Goal: Information Seeking & Learning: Learn about a topic

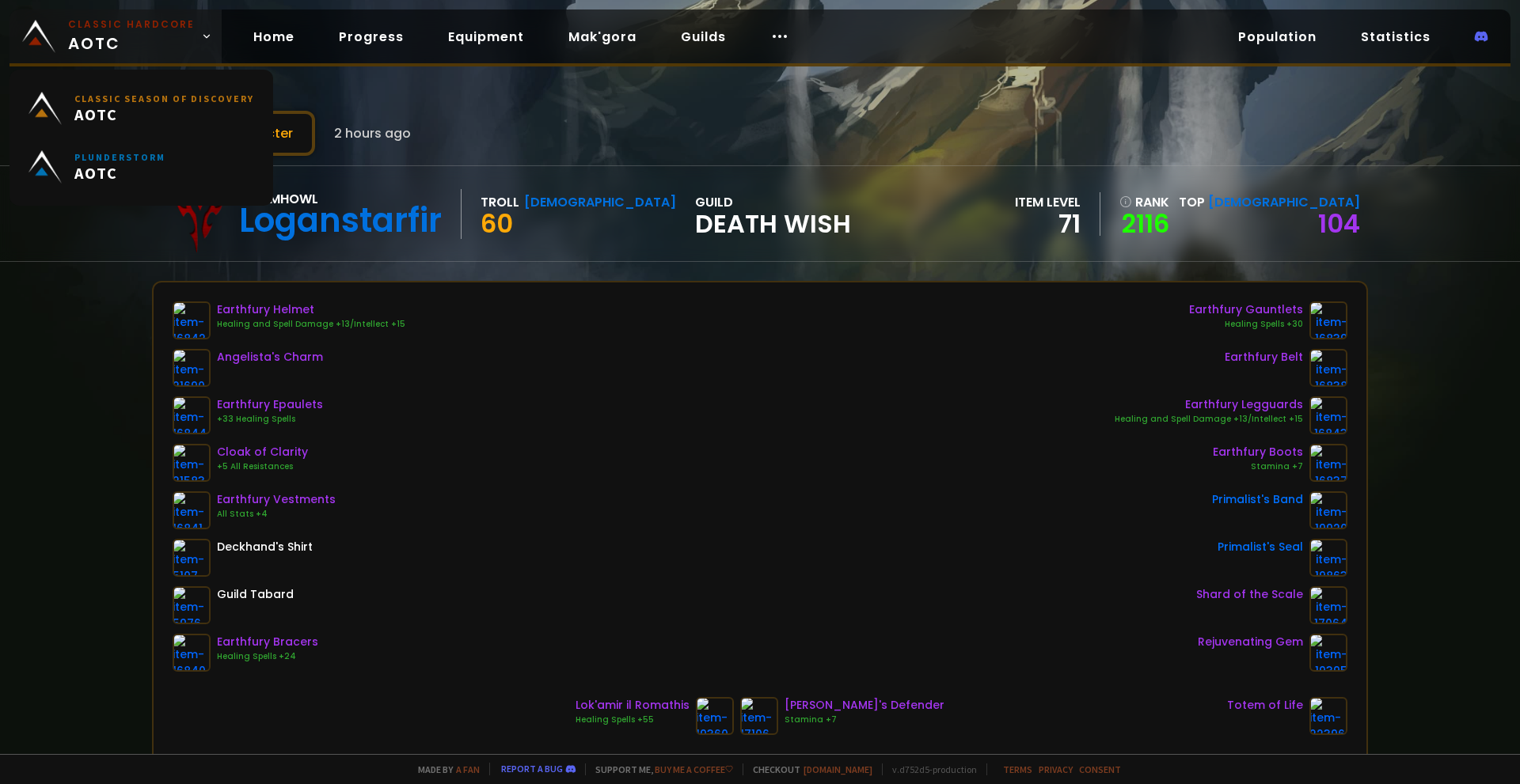
click at [151, 35] on span "Classic Hardcore AOTC" at bounding box center [131, 36] width 127 height 38
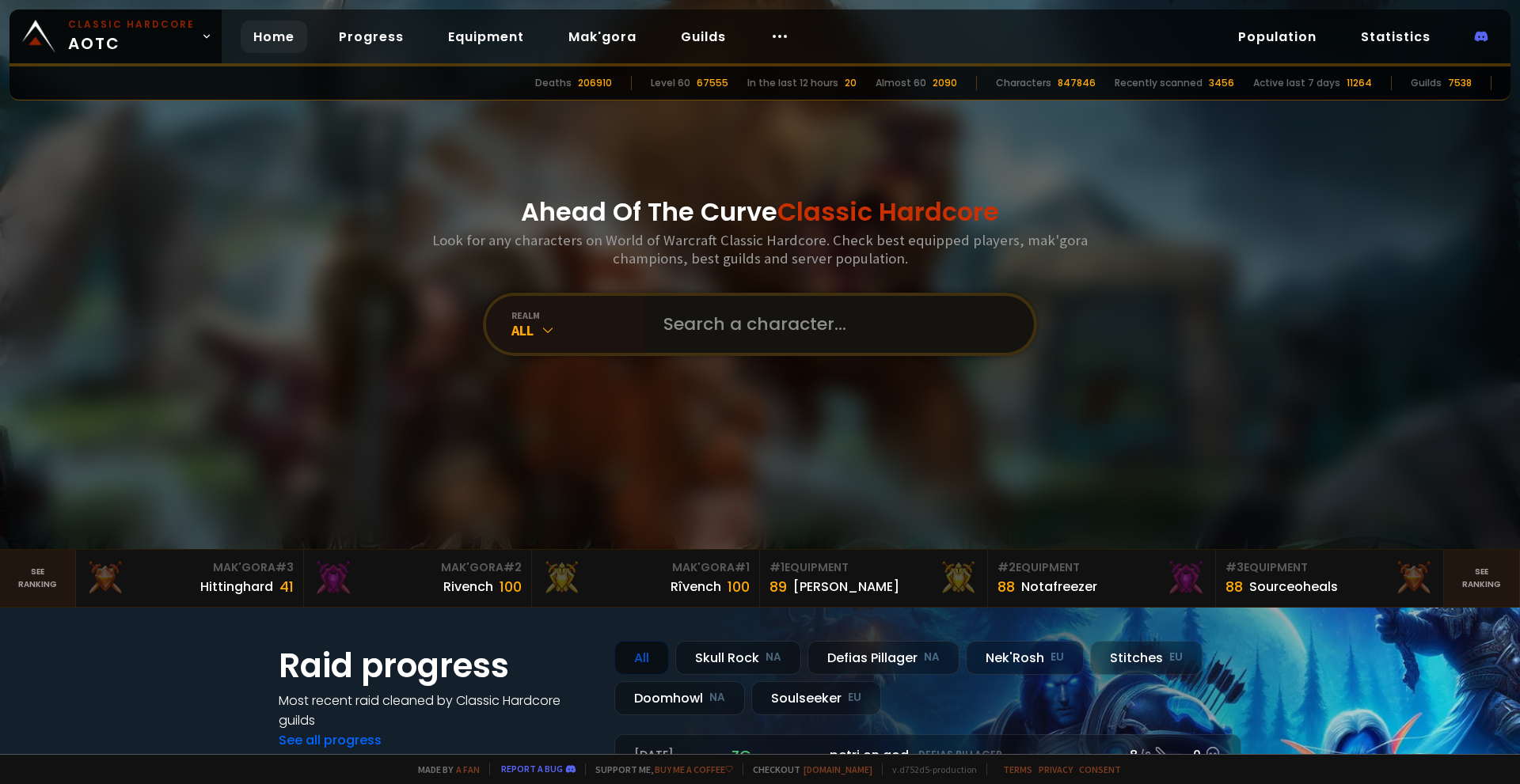
click at [832, 329] on input "text" at bounding box center [834, 325] width 361 height 57
type input "loganstarfir"
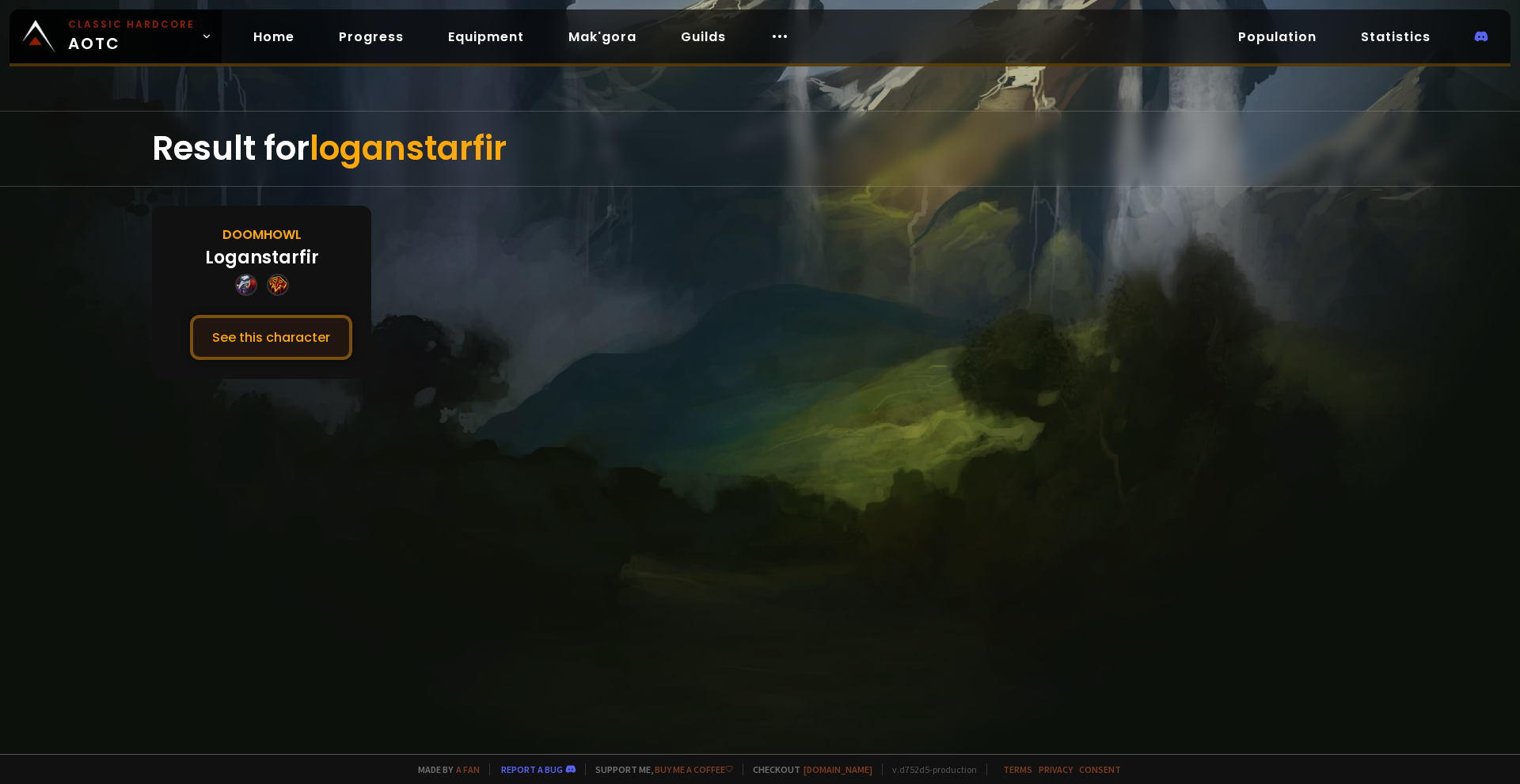
click at [252, 344] on button "See this character" at bounding box center [271, 338] width 163 height 45
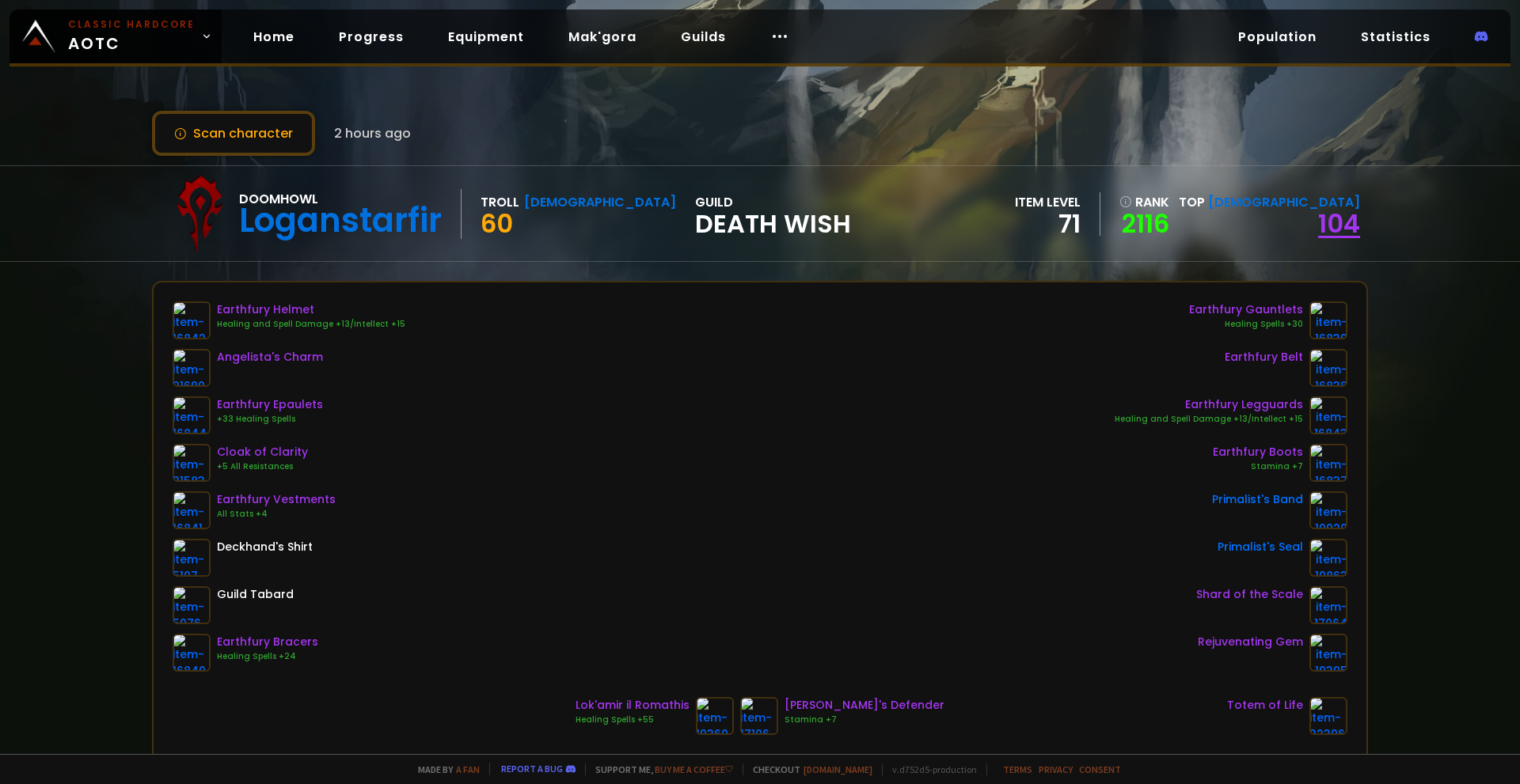
click at [1343, 228] on link "104" at bounding box center [1339, 224] width 42 height 35
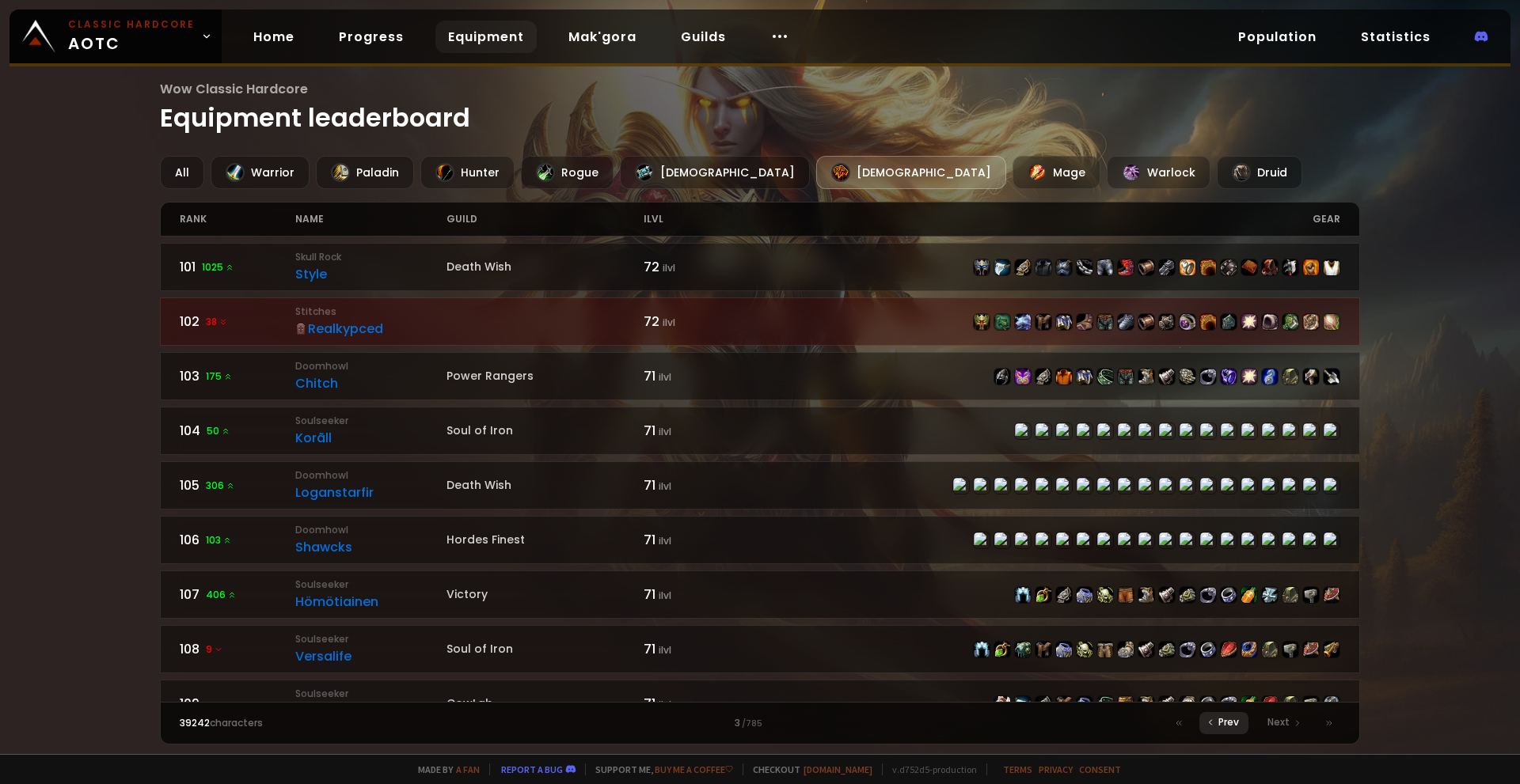
click at [1231, 716] on span "Prev" at bounding box center [1228, 723] width 21 height 14
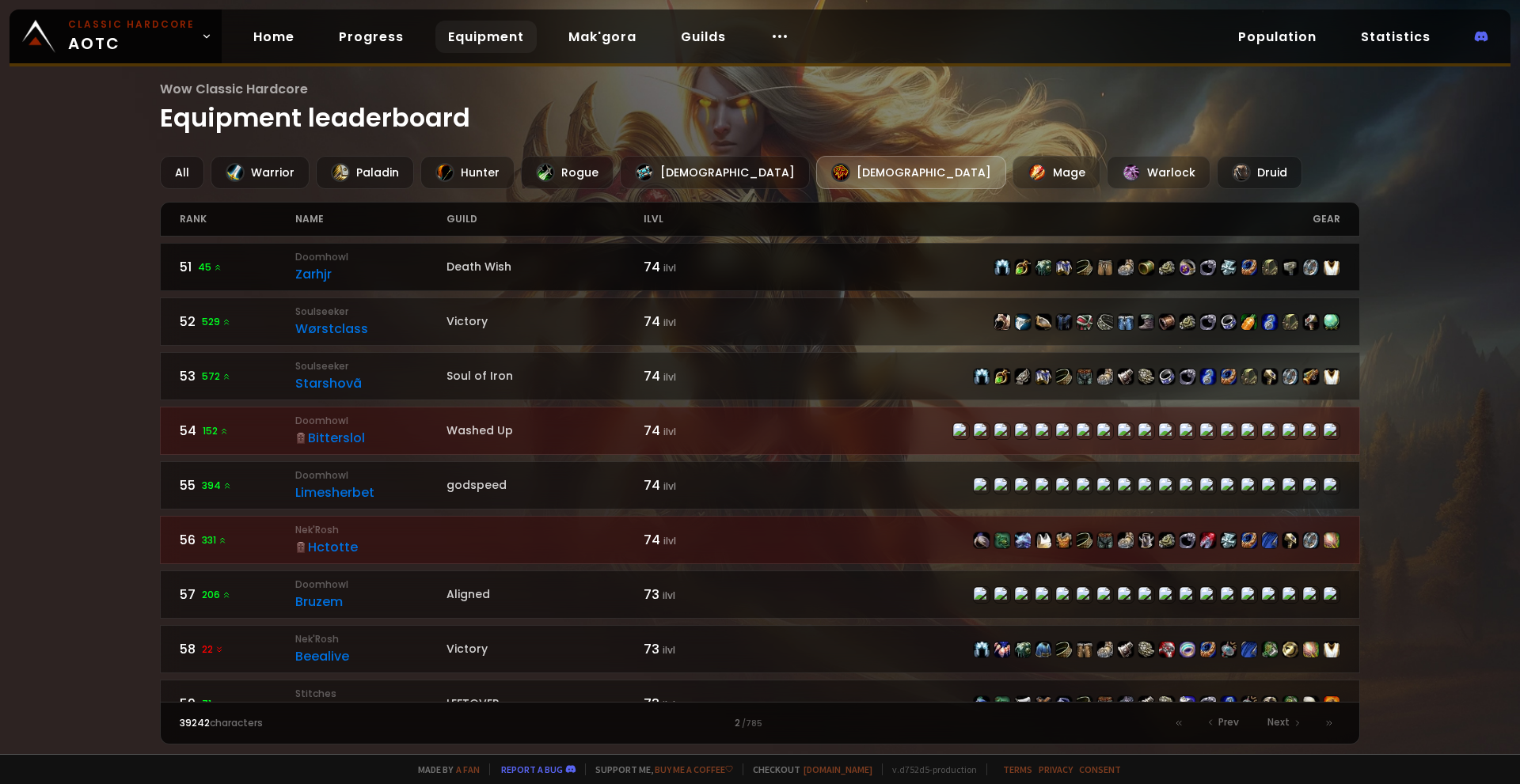
click at [369, 272] on div "Zarhjr" at bounding box center [370, 274] width 151 height 20
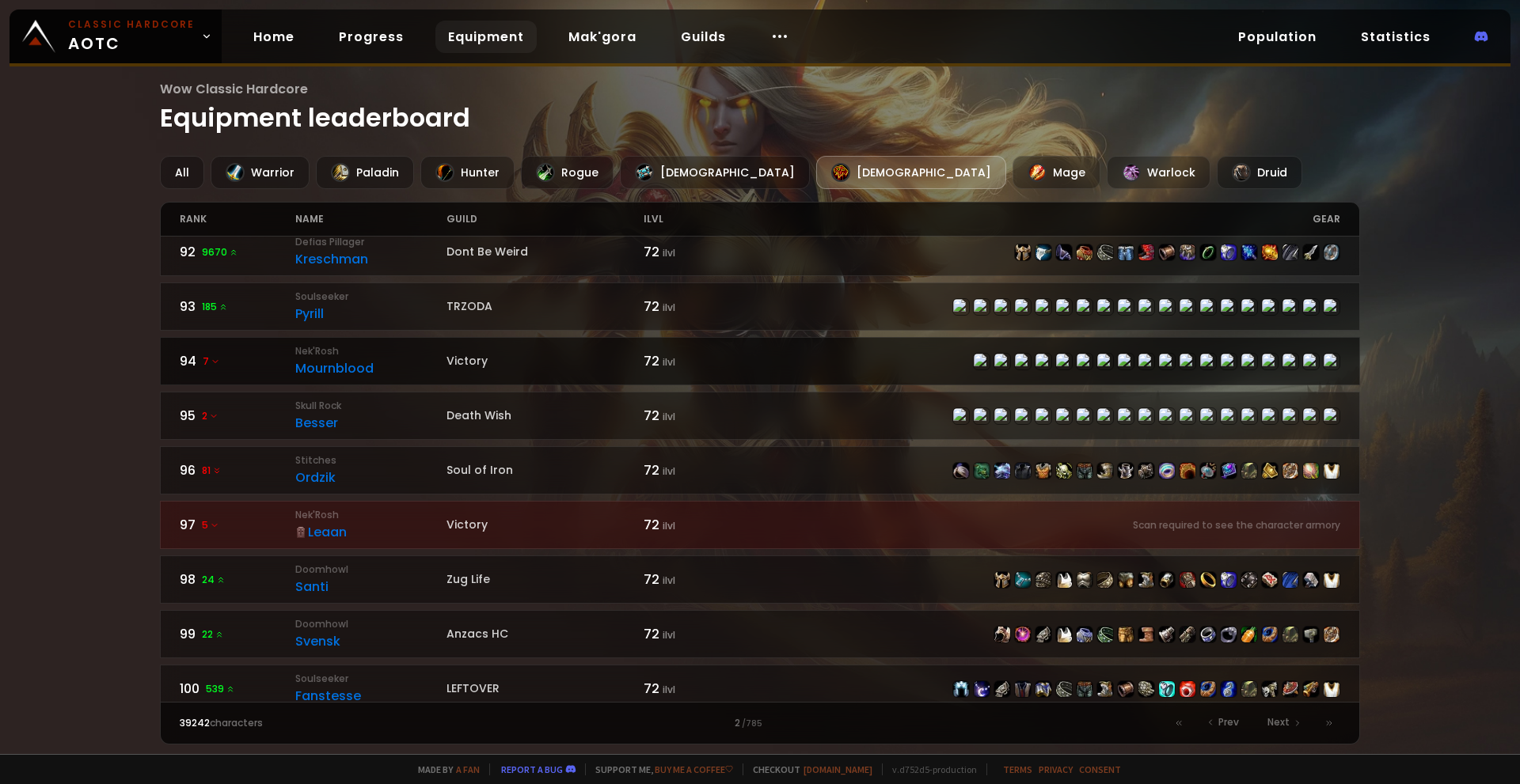
scroll to position [2271, 0]
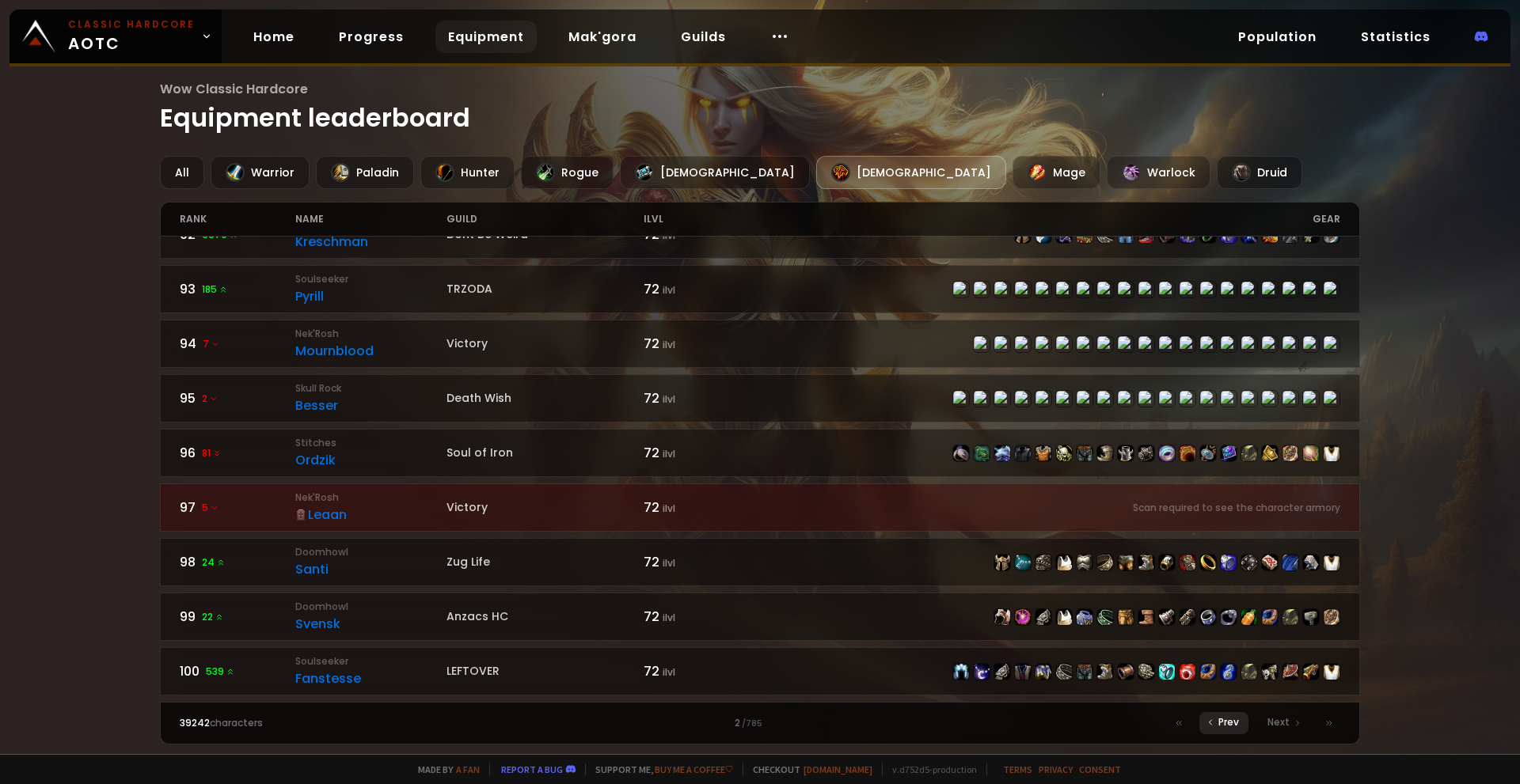
click at [1221, 727] on span "Prev" at bounding box center [1228, 723] width 21 height 14
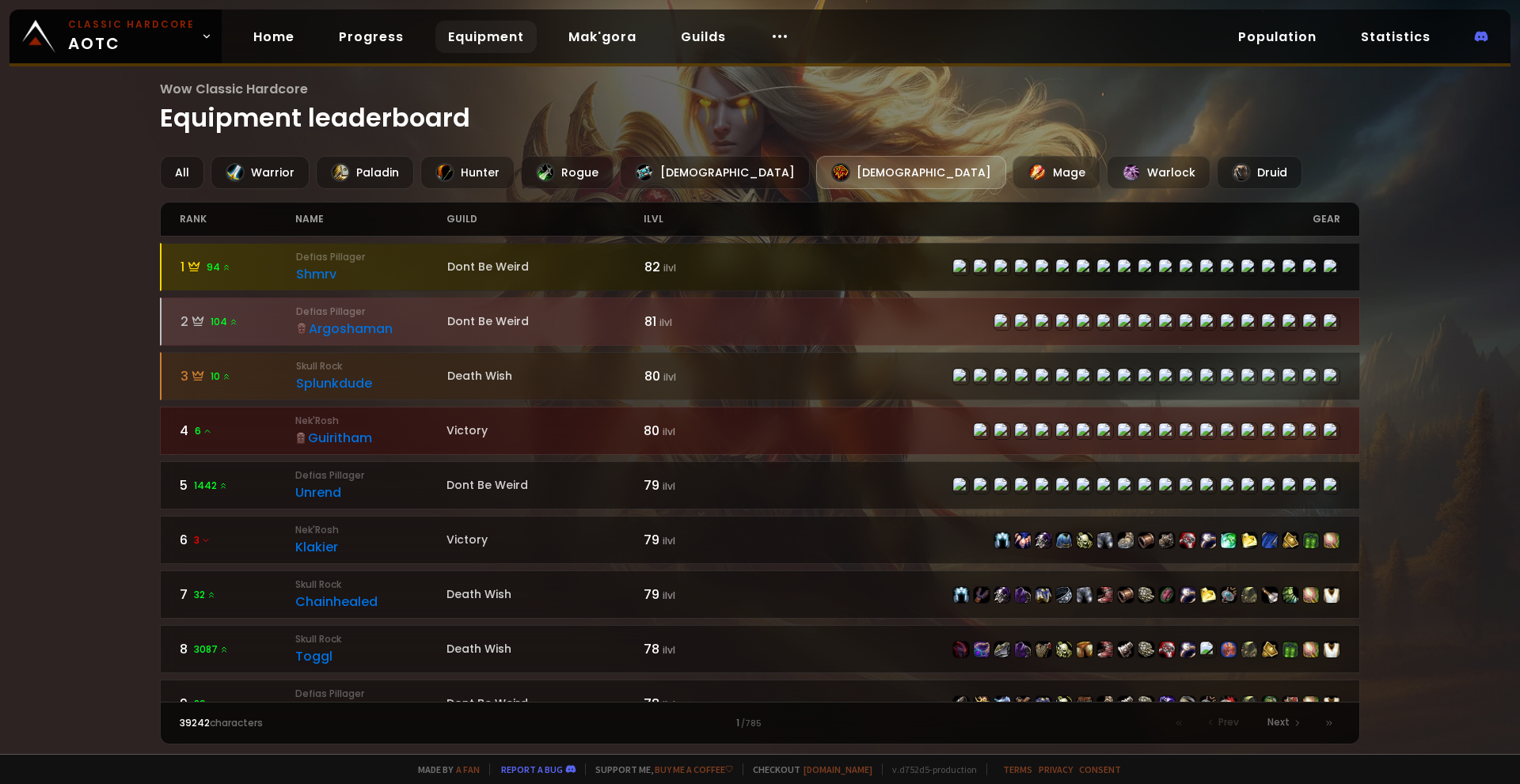
click at [388, 259] on small "Defias Pillager" at bounding box center [371, 257] width 151 height 14
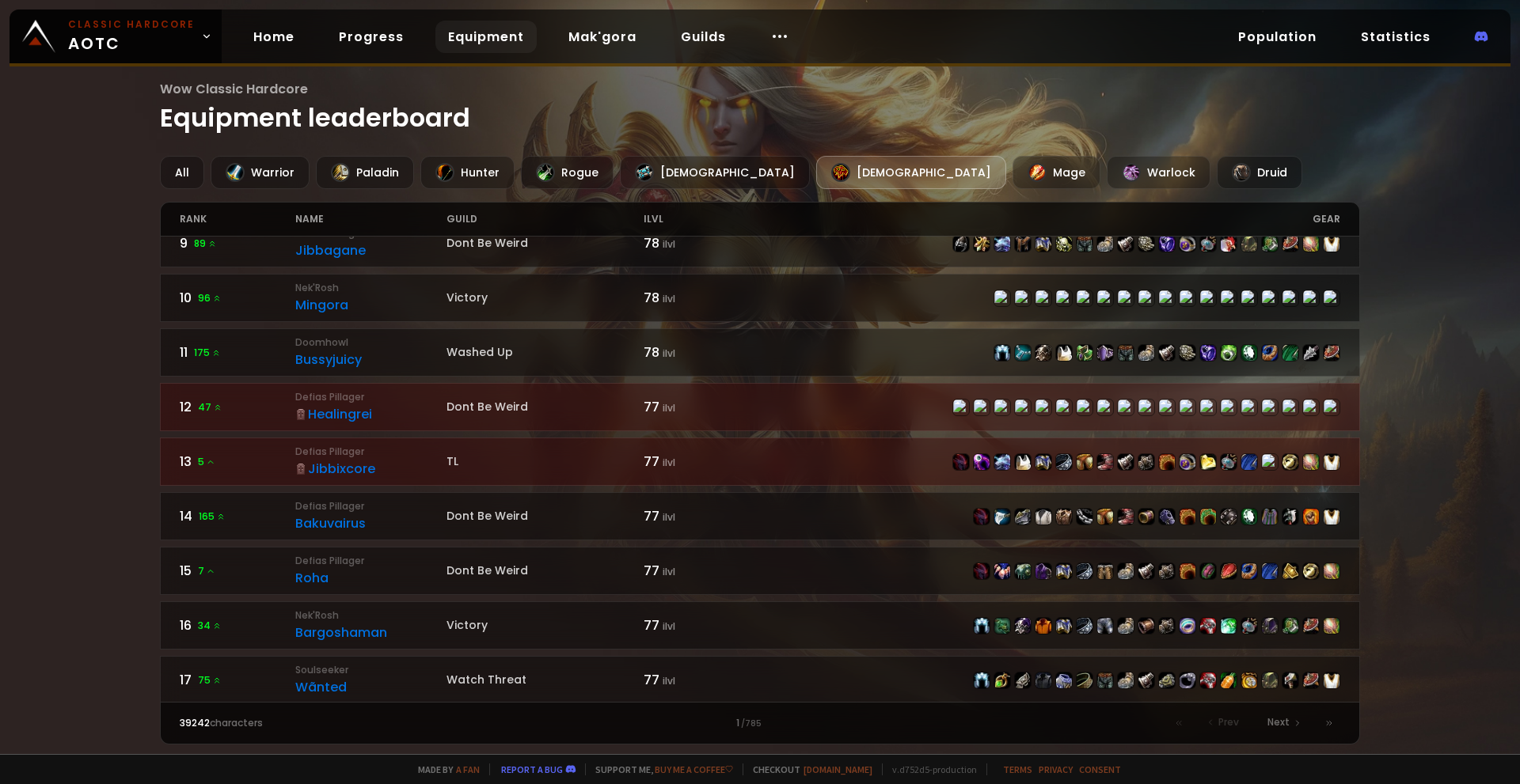
scroll to position [475, 0]
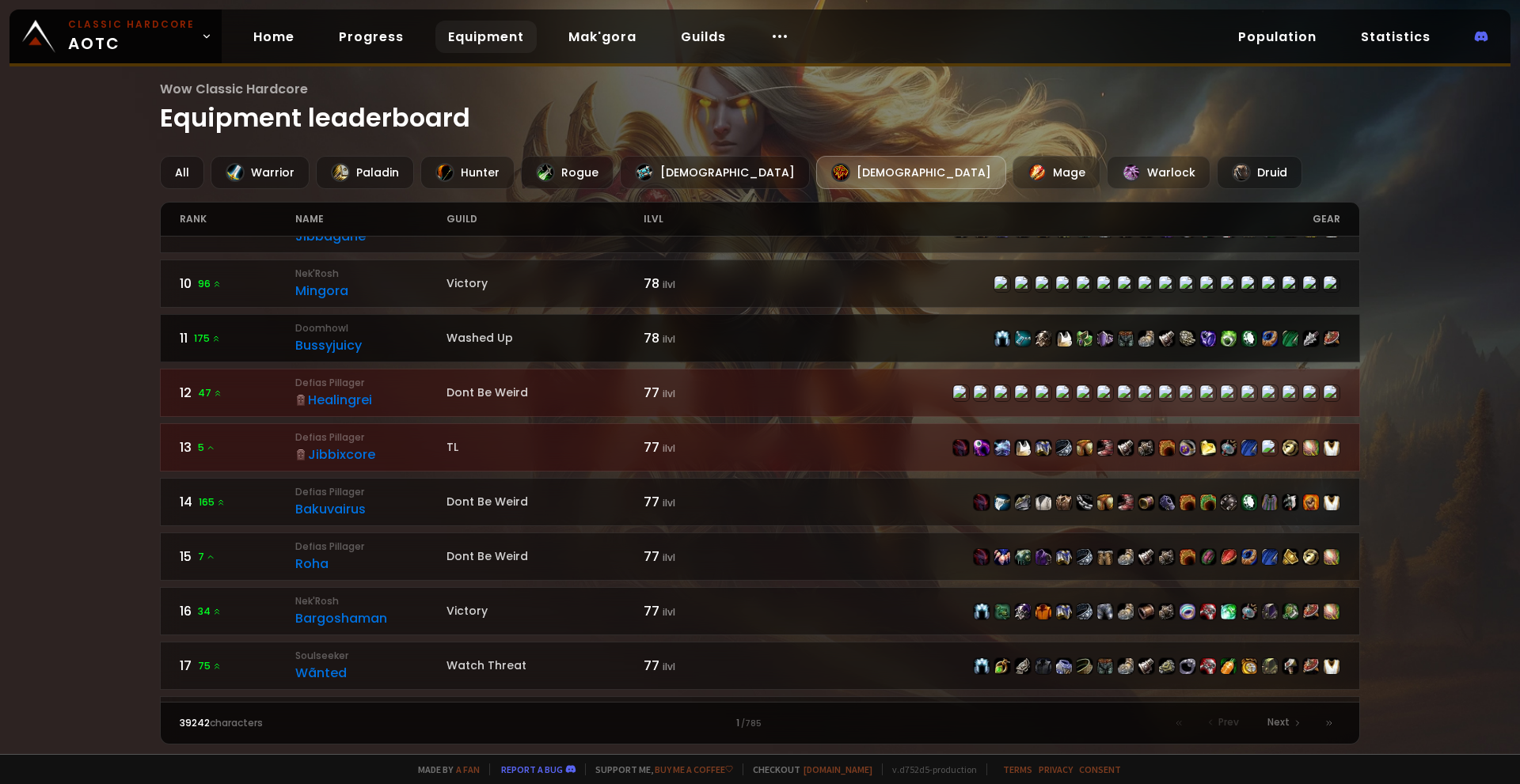
click at [405, 343] on div "Bussyjuicy" at bounding box center [370, 346] width 151 height 20
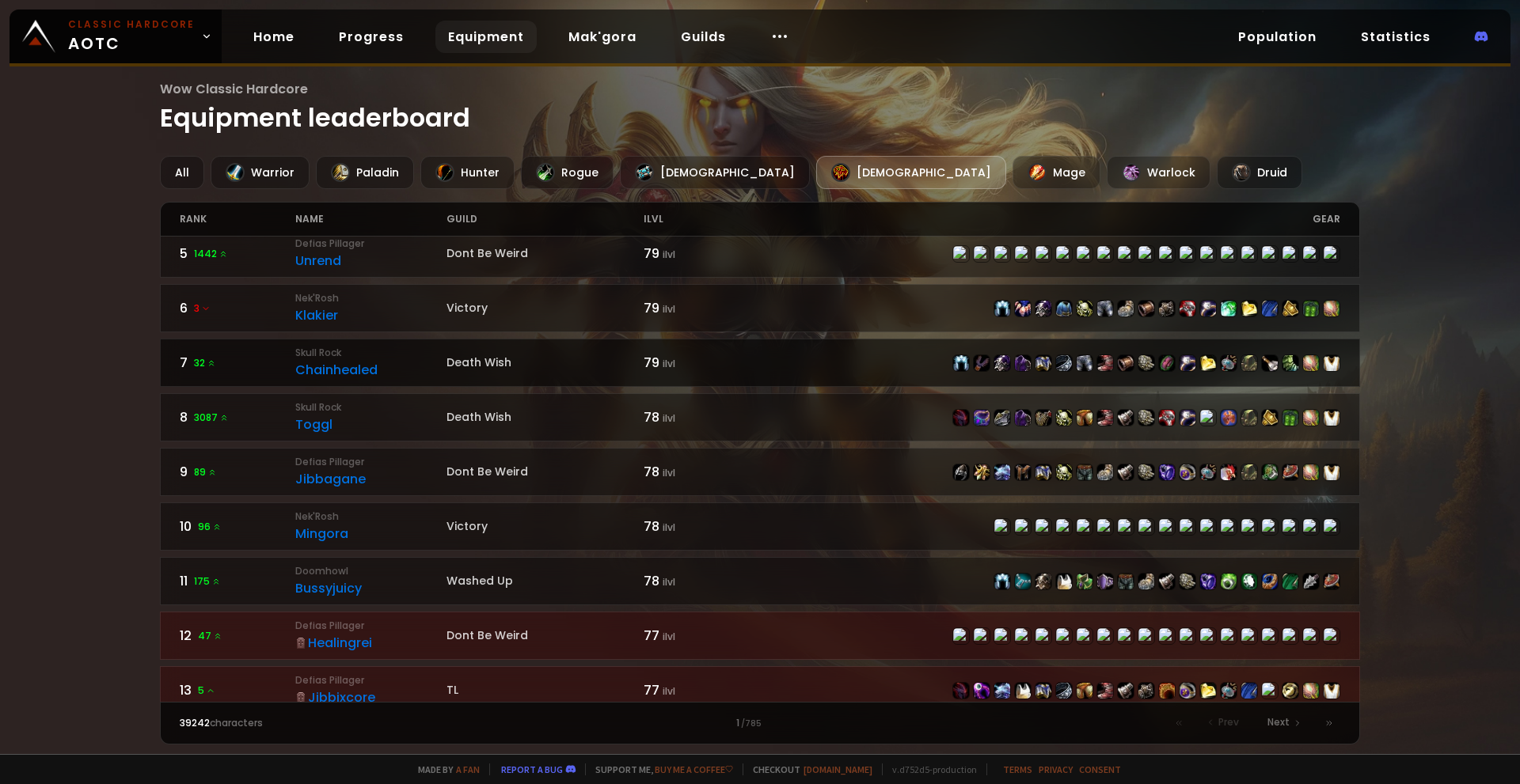
scroll to position [237, 0]
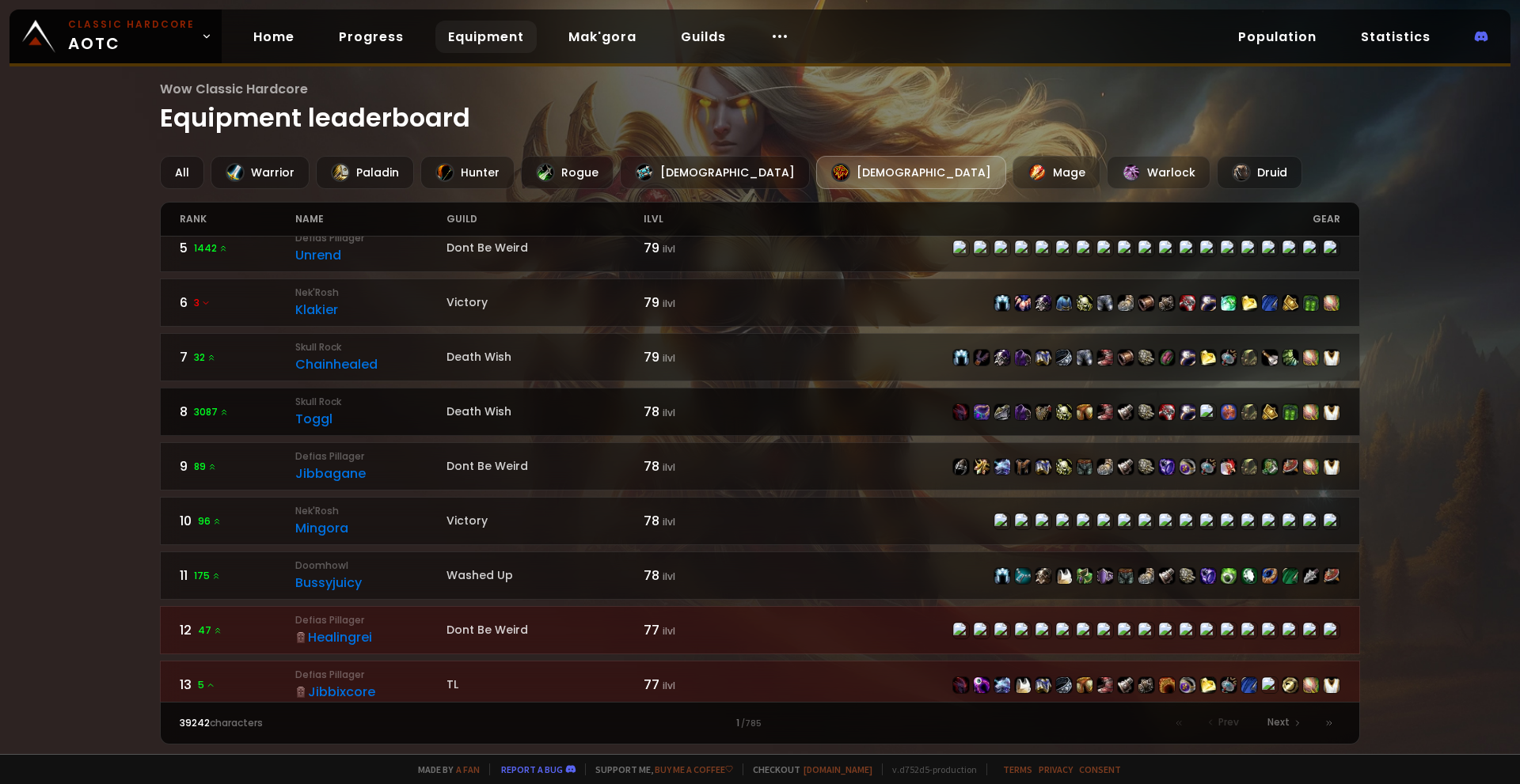
click at [369, 411] on div "Toggl" at bounding box center [370, 419] width 151 height 20
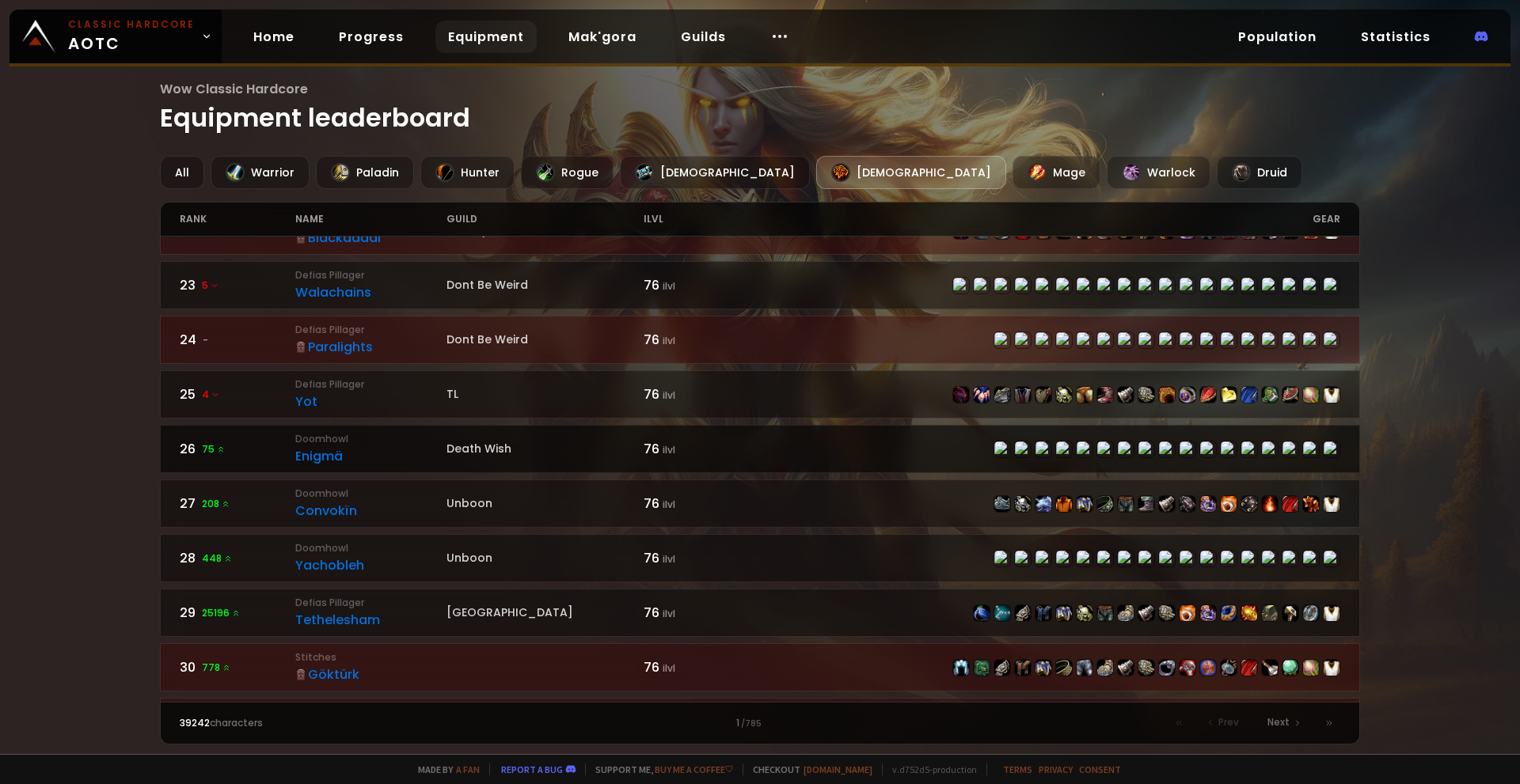
scroll to position [1187, 0]
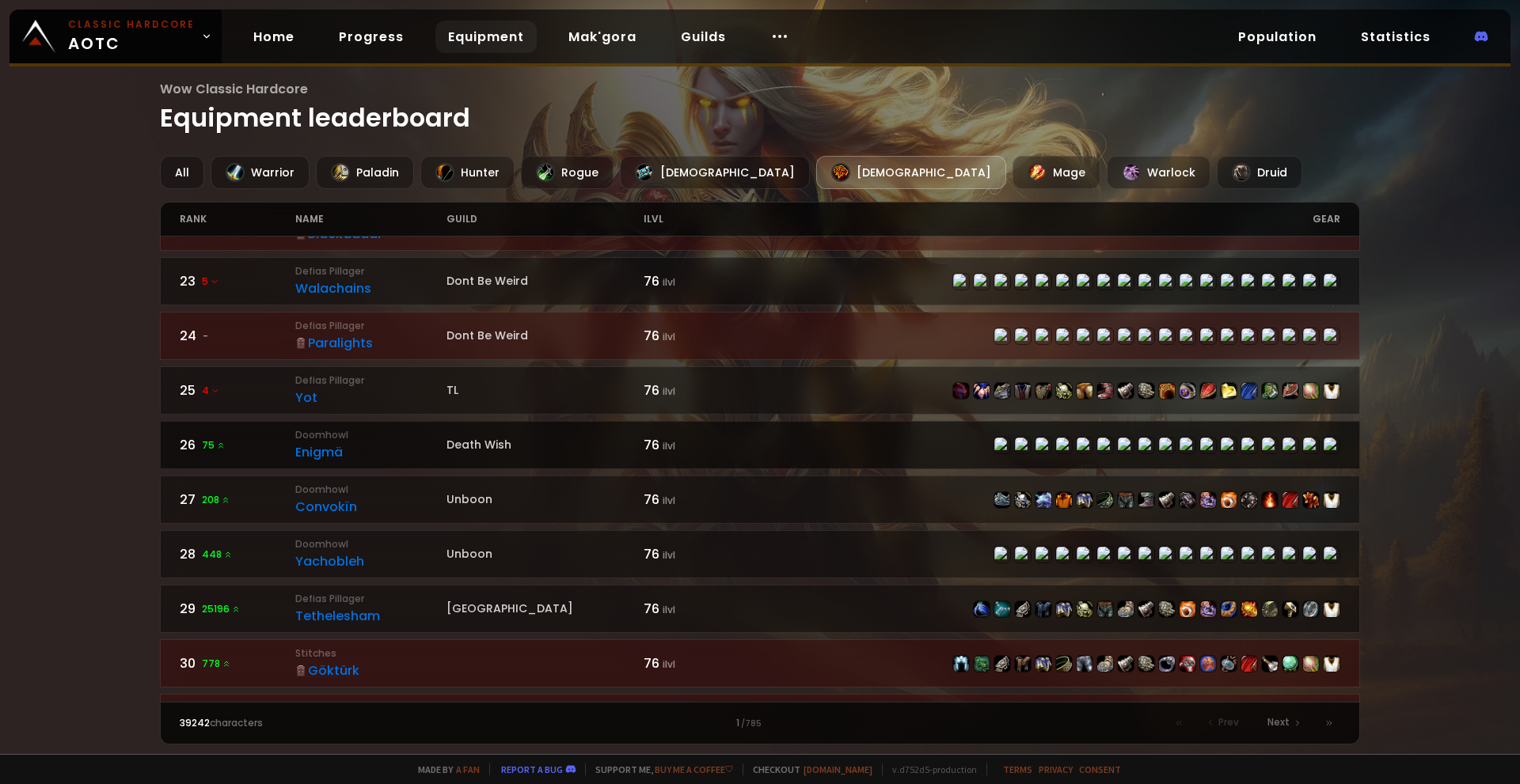
click at [538, 443] on div "Death Wish" at bounding box center [545, 445] width 197 height 17
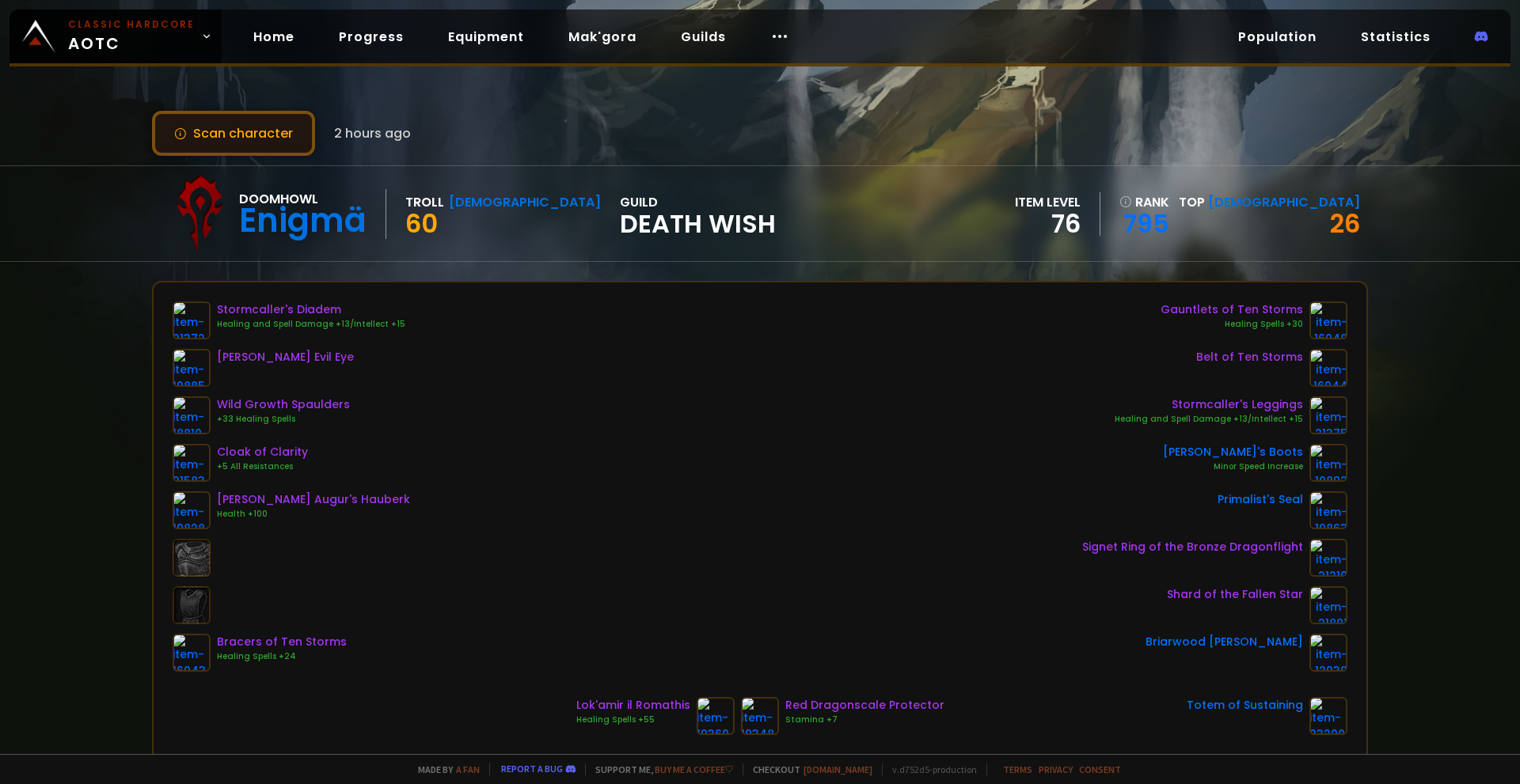
click at [295, 148] on button "Scan character" at bounding box center [233, 134] width 164 height 45
